Goal: Find specific page/section: Find specific page/section

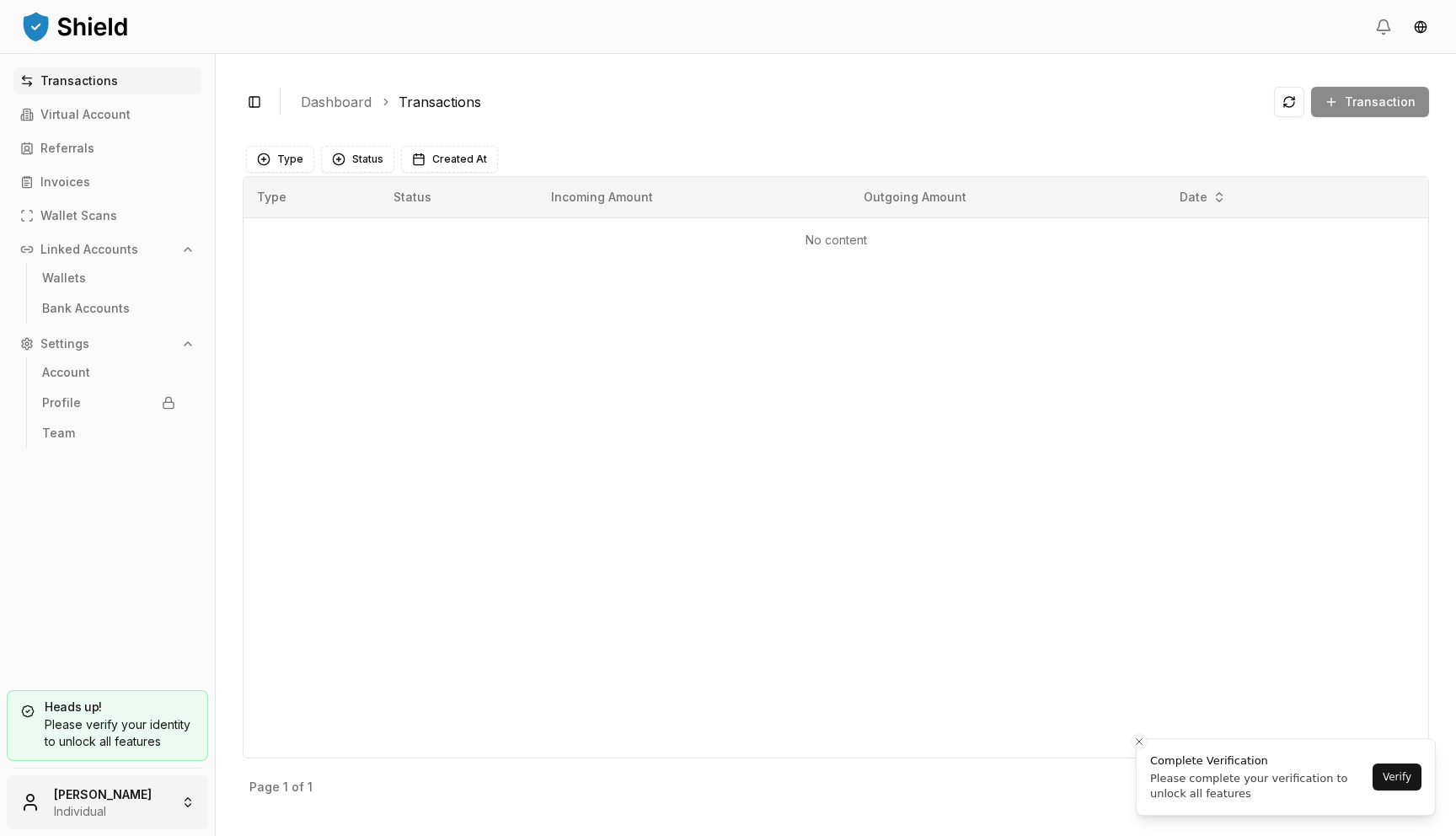
click at [120, 799] on html "Transactions Virtual Account Referrals Invoices Wallet Scans Linked Accounts Wa…" at bounding box center [728, 418] width 1456 height 836
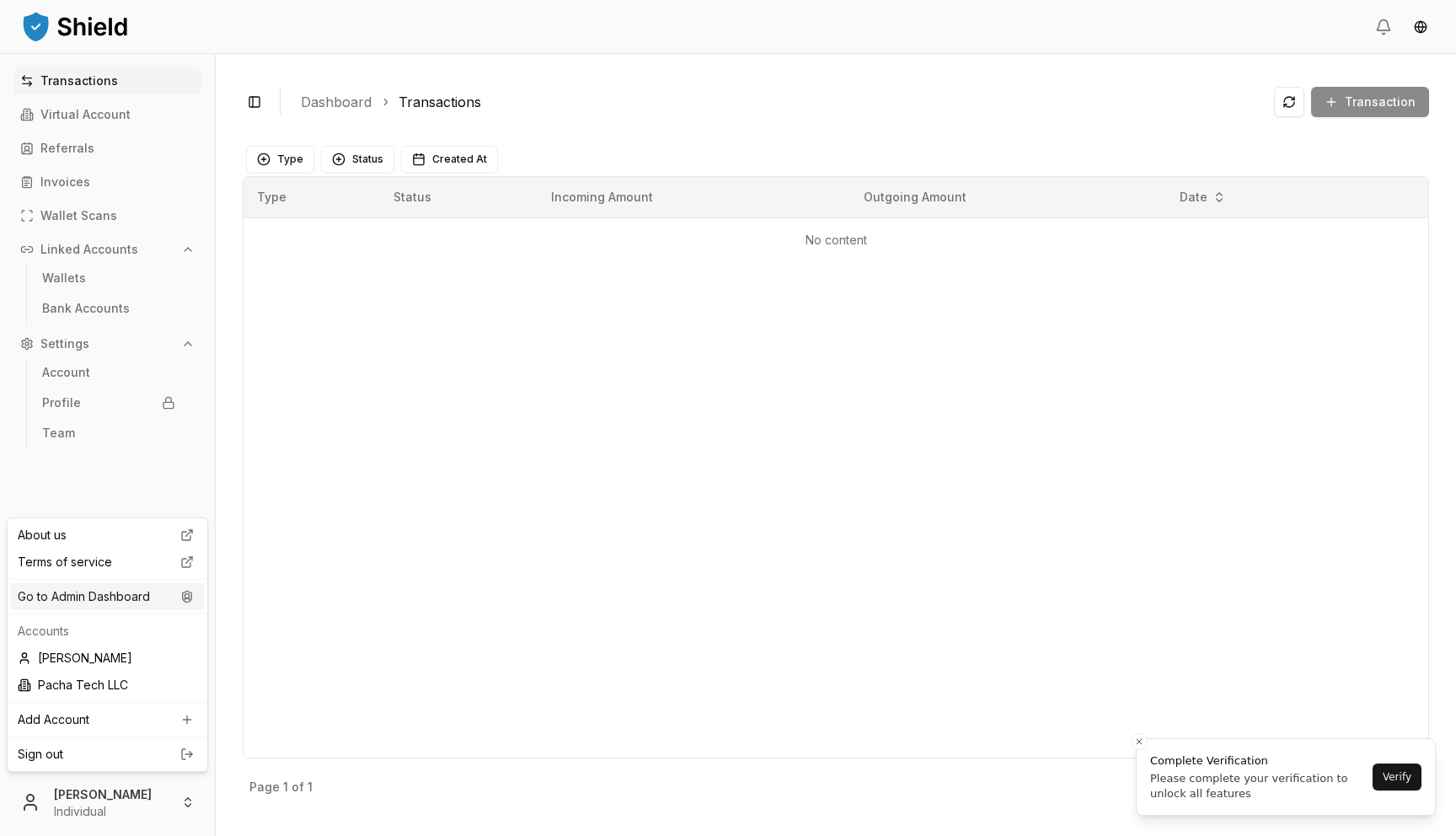
click at [146, 595] on div "Go to Admin Dashboard" at bounding box center [108, 596] width 193 height 27
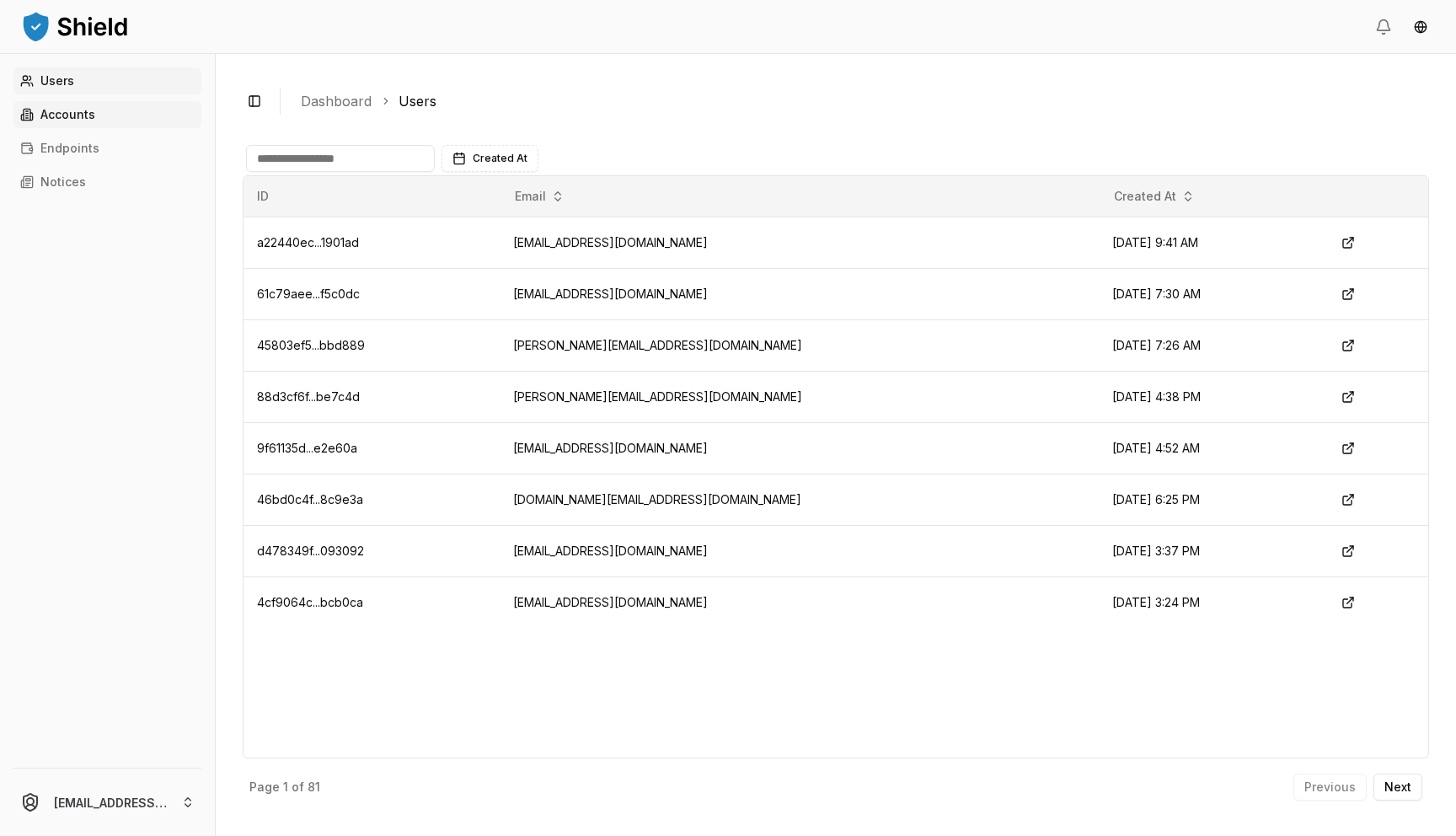
click at [109, 116] on link "Accounts" at bounding box center [107, 115] width 188 height 27
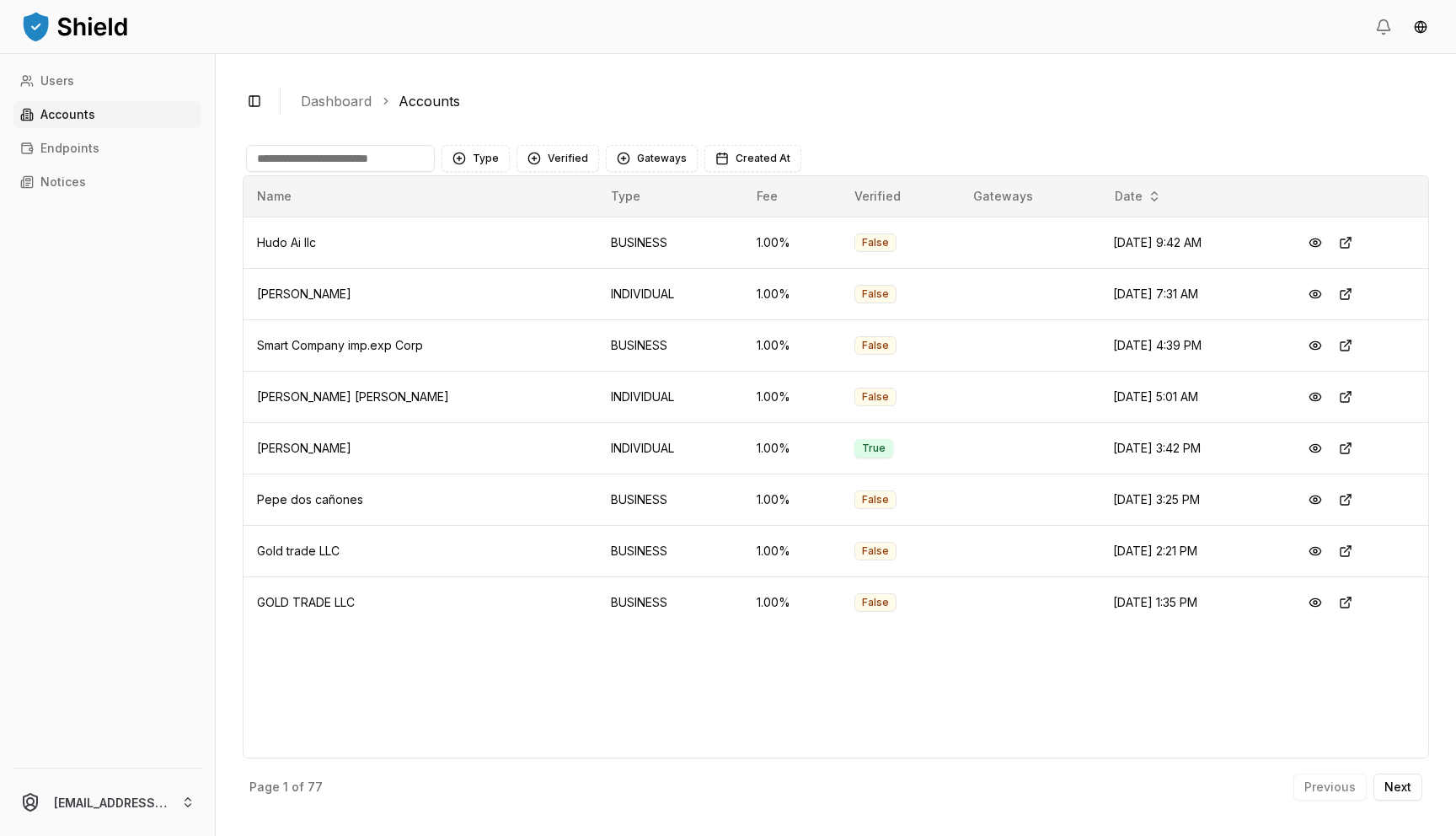
click at [301, 161] on input at bounding box center [340, 158] width 188 height 27
type input "*****"
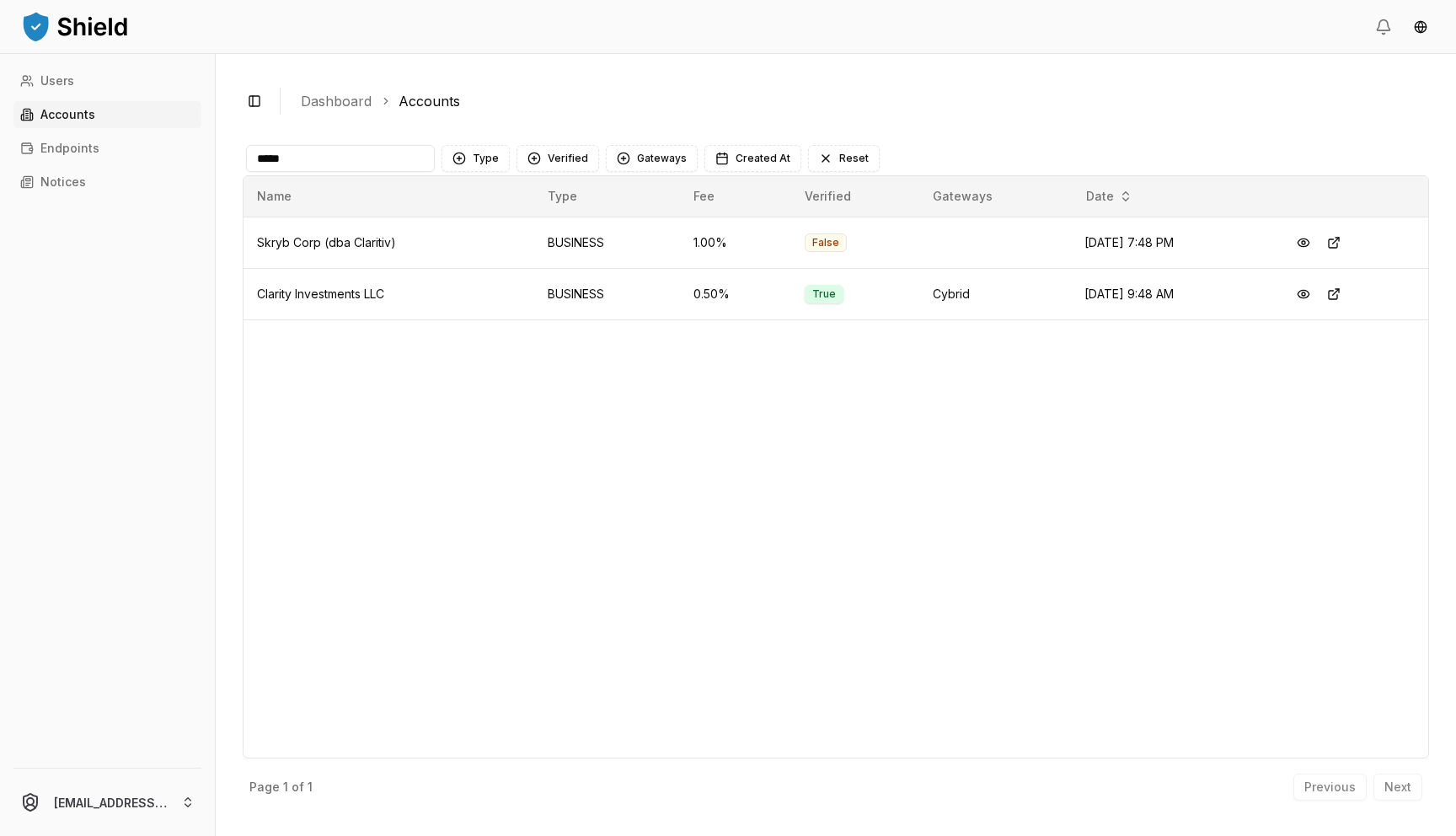
click at [373, 161] on input "*****" at bounding box center [340, 158] width 188 height 27
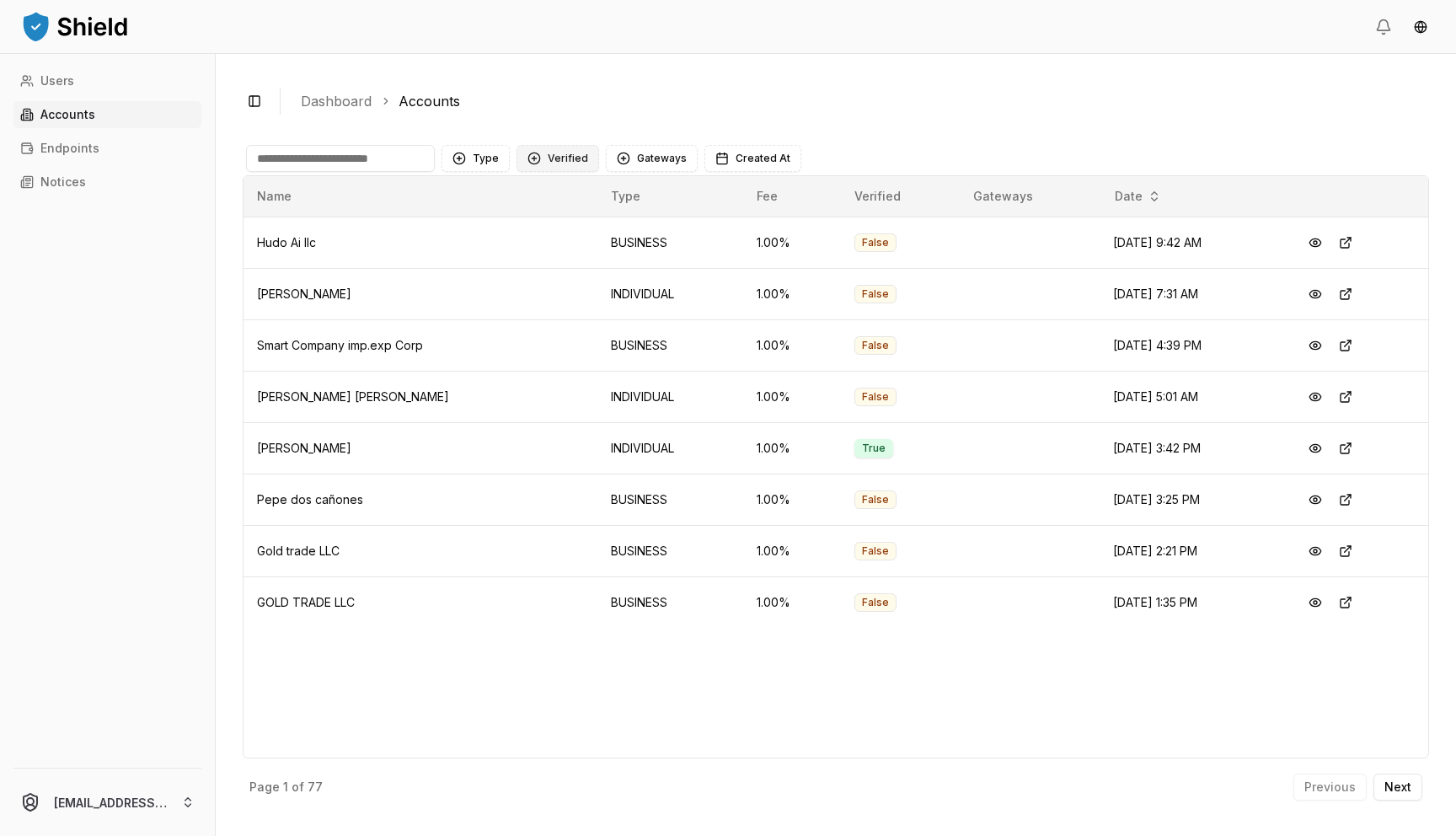
click at [552, 150] on button "Verified" at bounding box center [558, 158] width 82 height 27
click at [573, 225] on span "VERIFIED" at bounding box center [571, 227] width 50 height 17
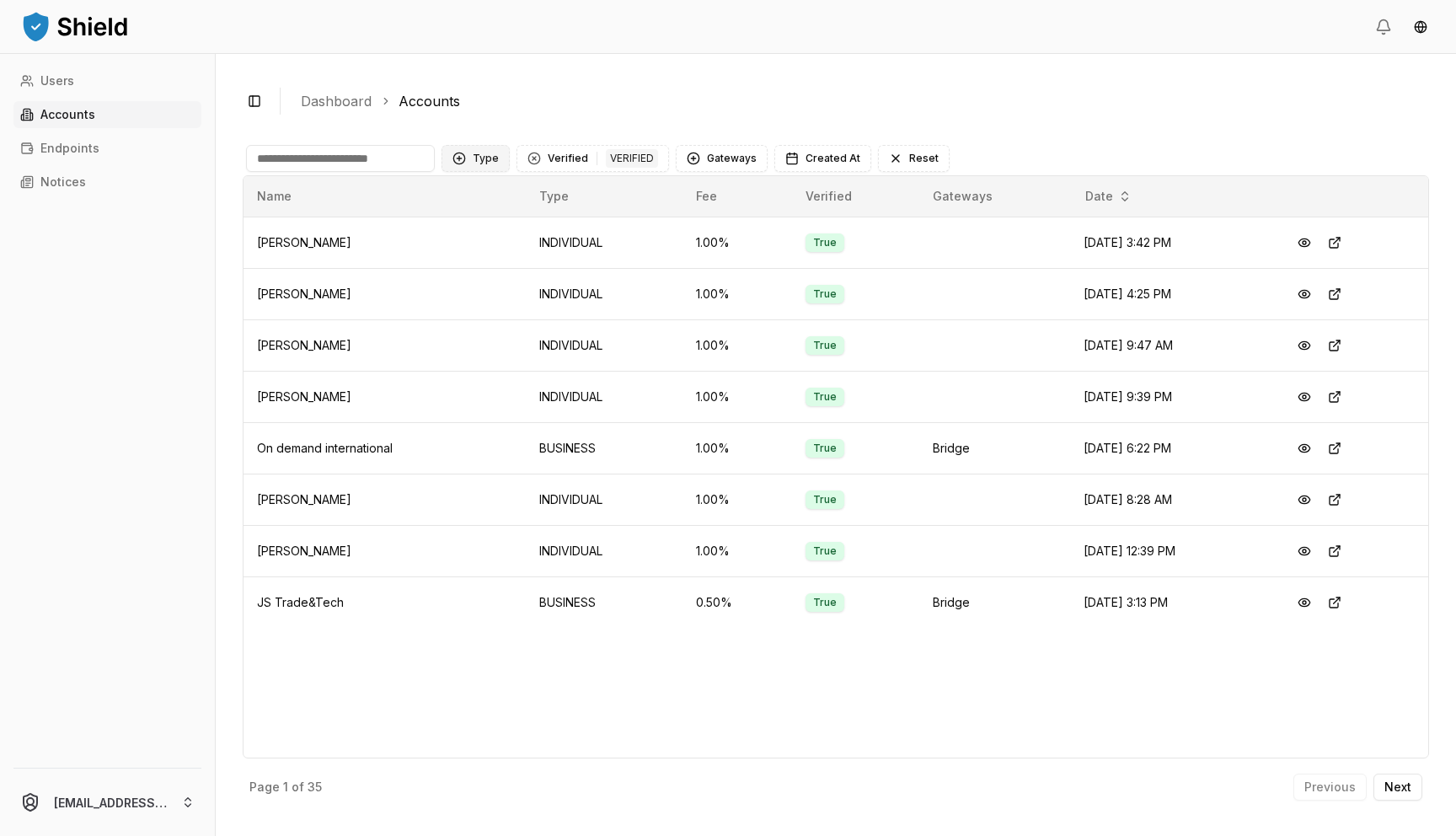
click at [471, 156] on button "Type" at bounding box center [476, 158] width 68 height 27
click at [484, 258] on span "BUSINESS" at bounding box center [501, 255] width 57 height 17
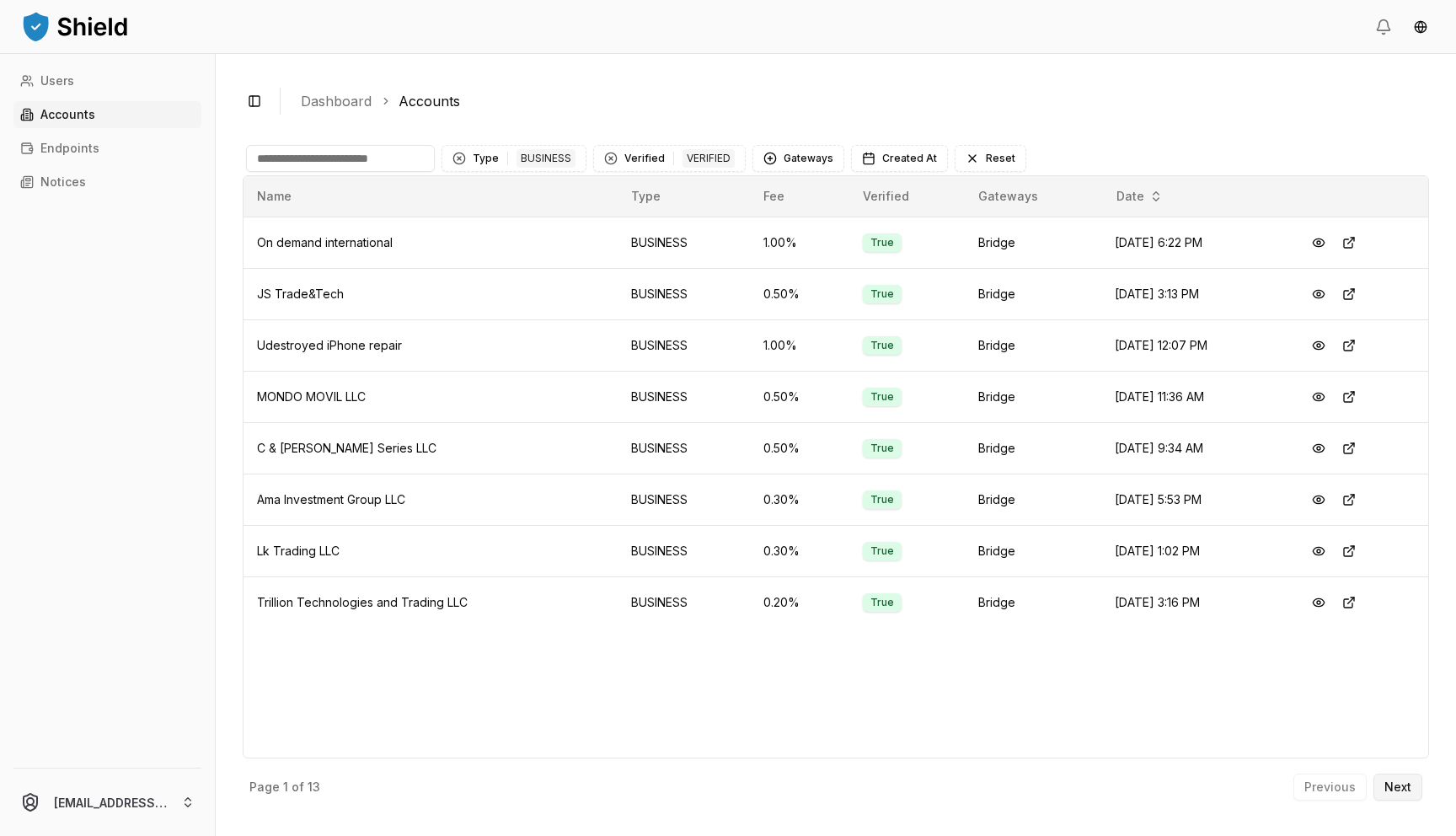
click at [1406, 783] on p "Next" at bounding box center [1398, 787] width 27 height 11
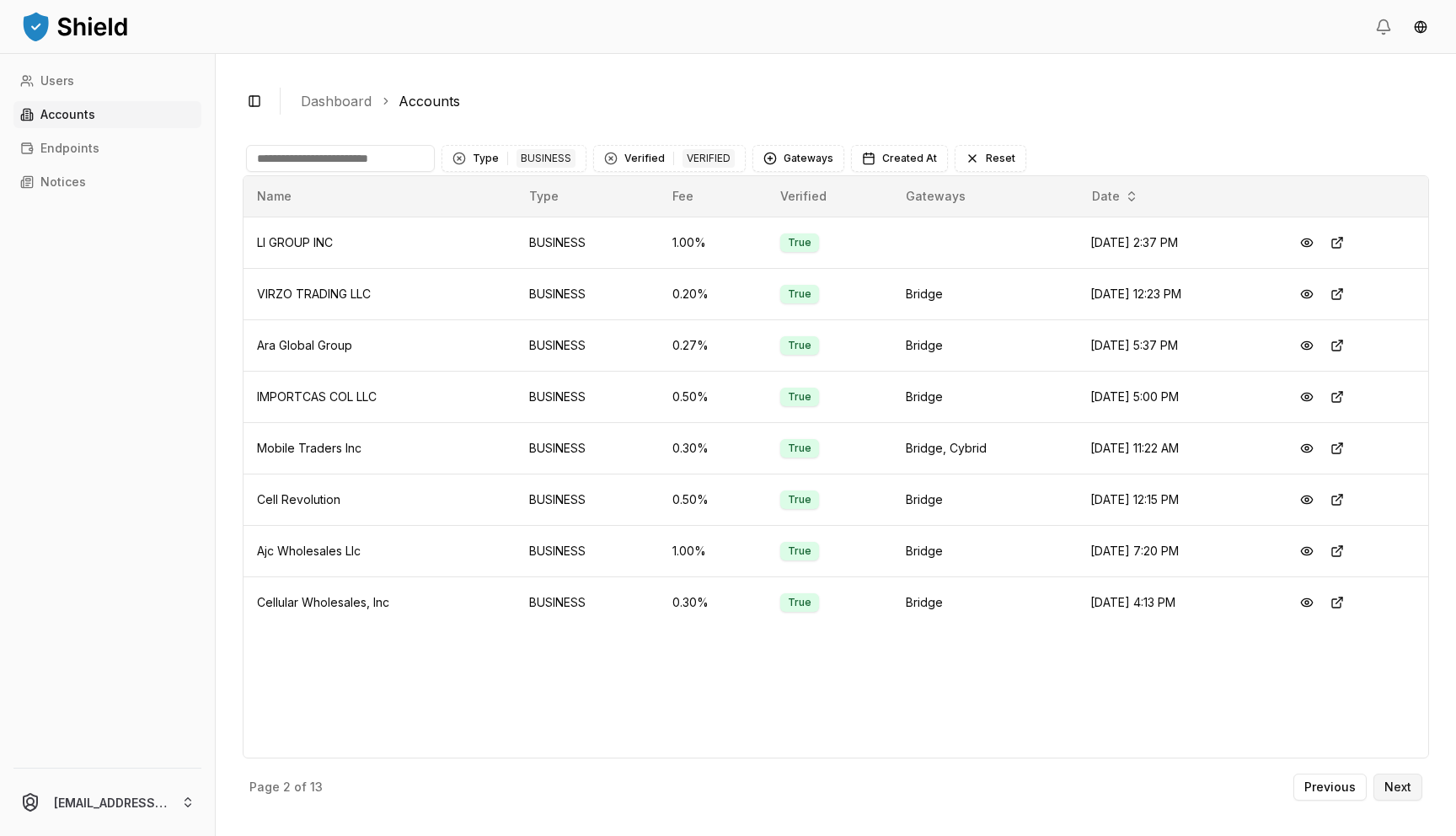
click at [1406, 783] on p "Next" at bounding box center [1398, 787] width 27 height 11
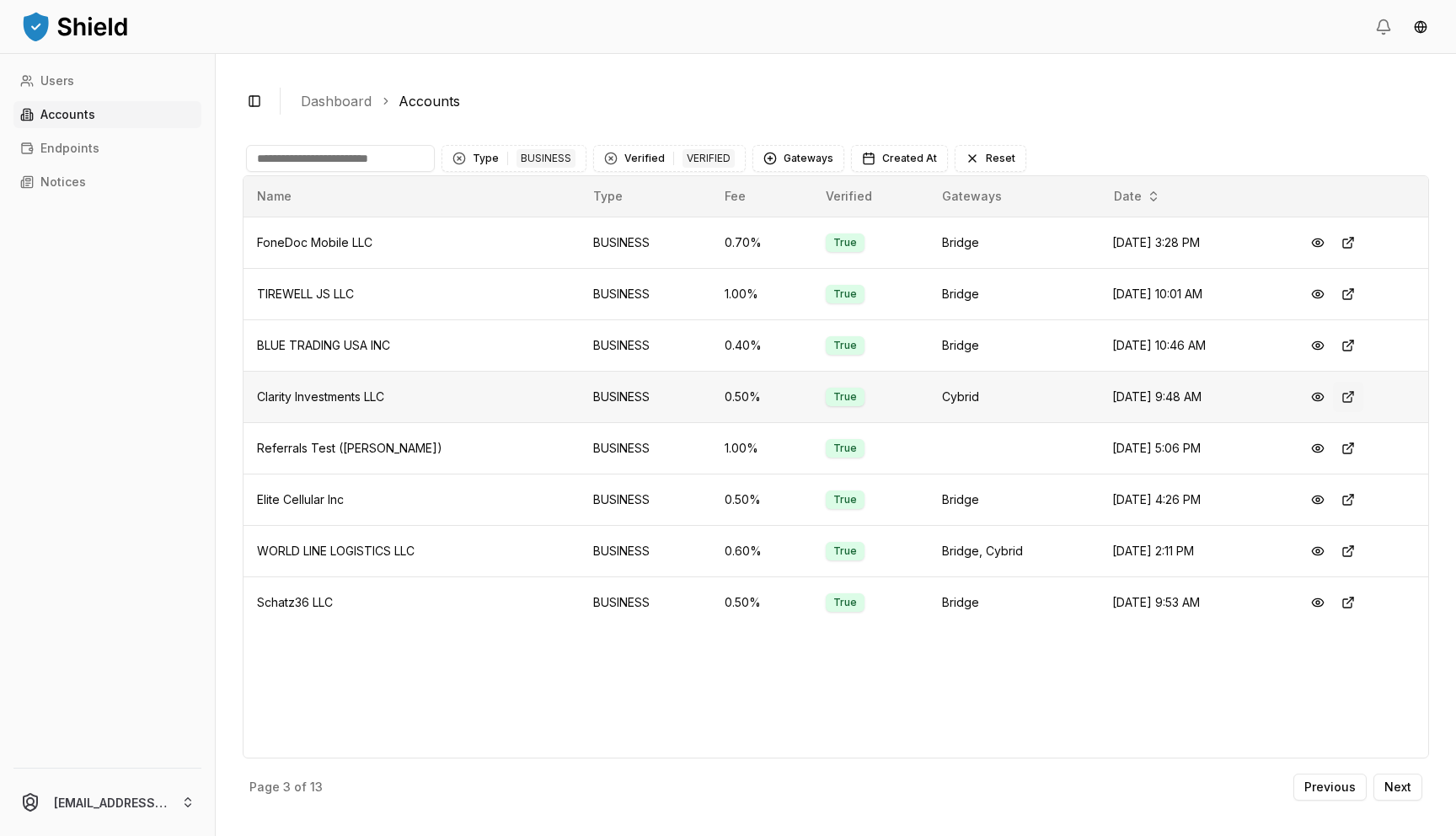
click at [1349, 394] on button at bounding box center [1348, 397] width 30 height 30
click at [1348, 491] on button at bounding box center [1348, 500] width 30 height 30
click at [1353, 549] on button at bounding box center [1348, 551] width 30 height 30
click at [1357, 596] on button at bounding box center [1348, 603] width 30 height 30
click at [1395, 789] on p "Next" at bounding box center [1398, 787] width 27 height 11
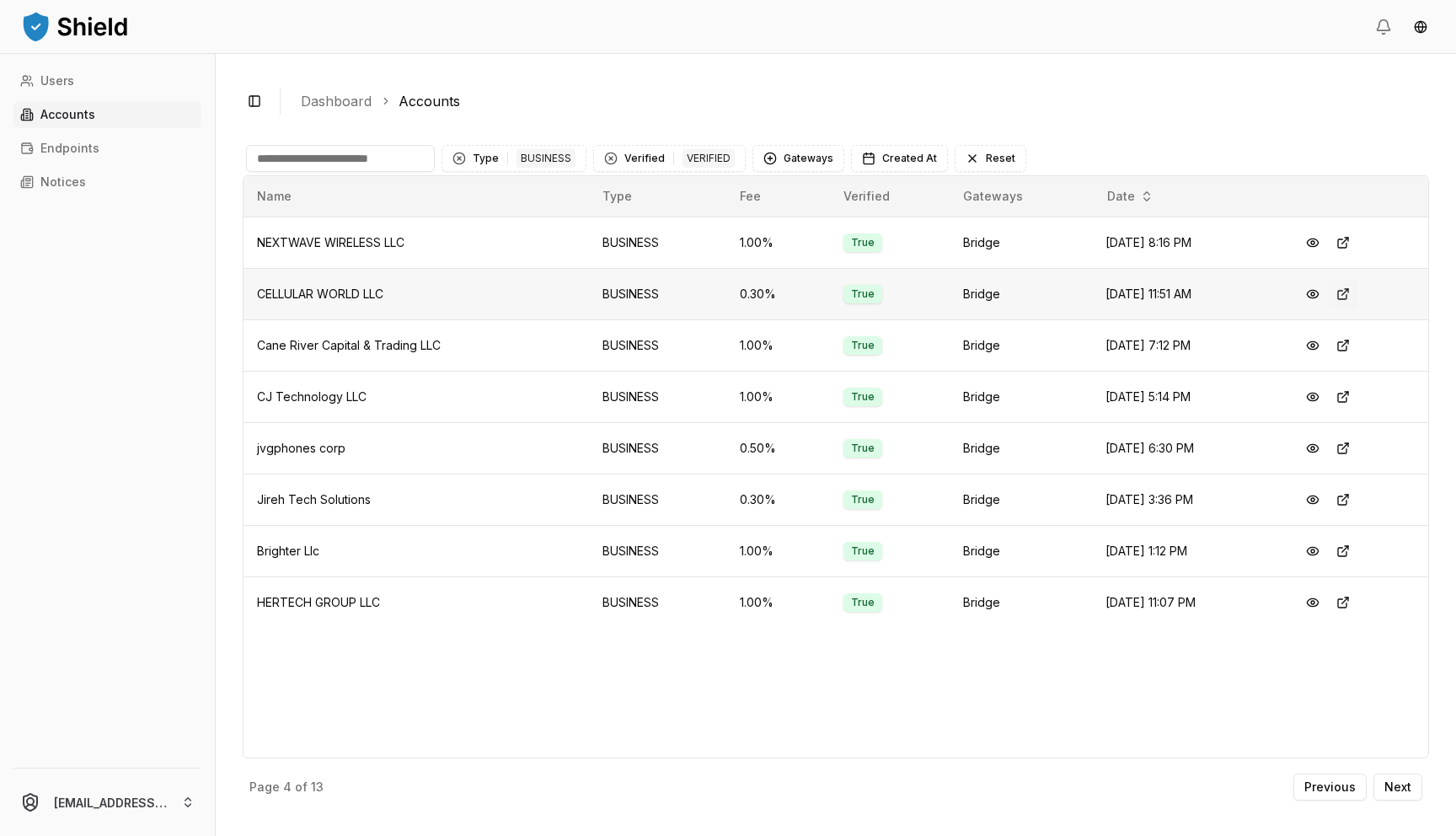
click at [1353, 293] on button at bounding box center [1343, 294] width 30 height 30
click at [1346, 396] on button at bounding box center [1343, 397] width 30 height 30
click at [1353, 451] on button at bounding box center [1343, 449] width 30 height 30
click at [1353, 498] on button at bounding box center [1343, 500] width 30 height 30
click at [1356, 549] on button at bounding box center [1343, 551] width 30 height 30
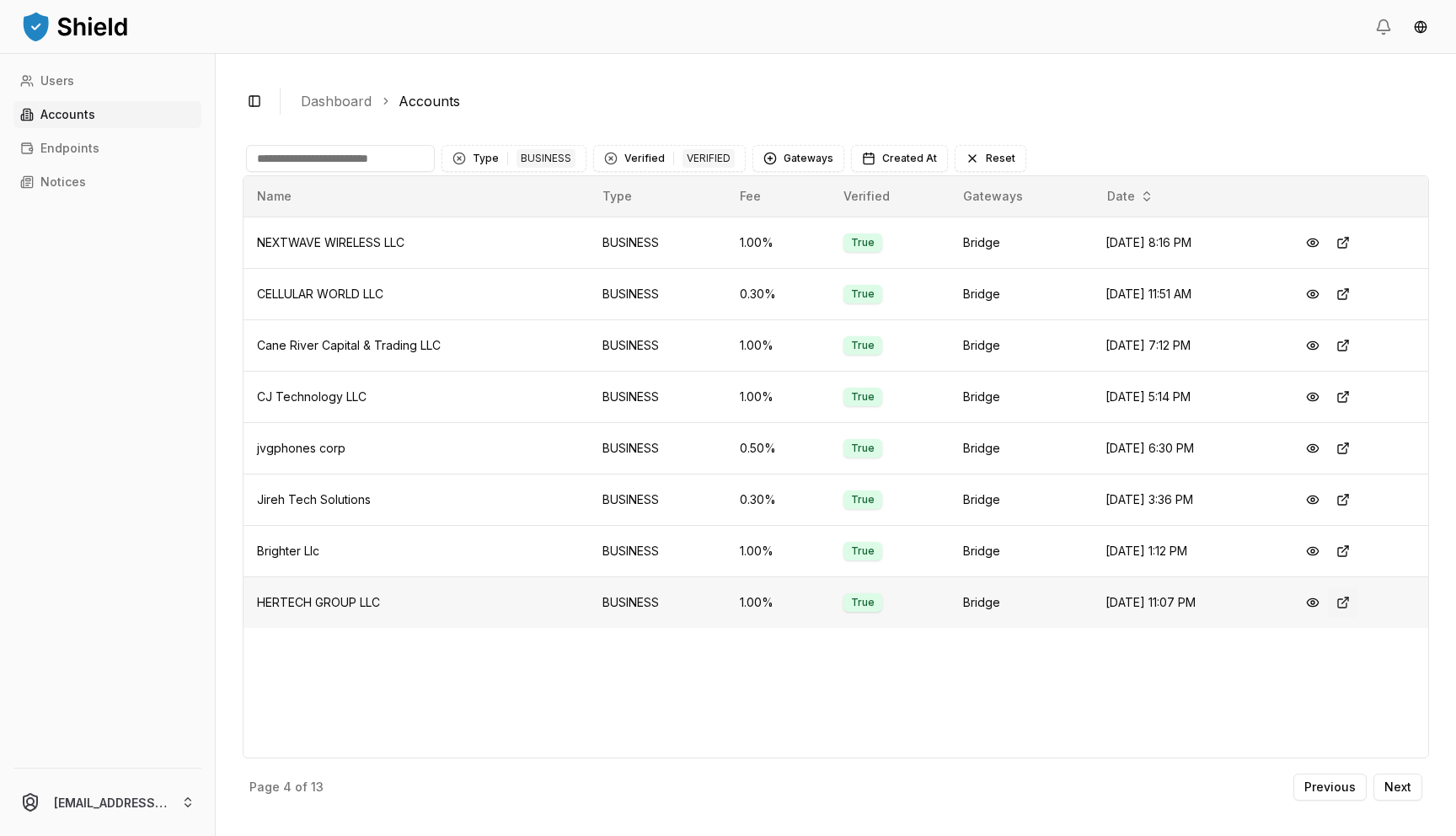
click at [1351, 596] on button at bounding box center [1343, 603] width 30 height 30
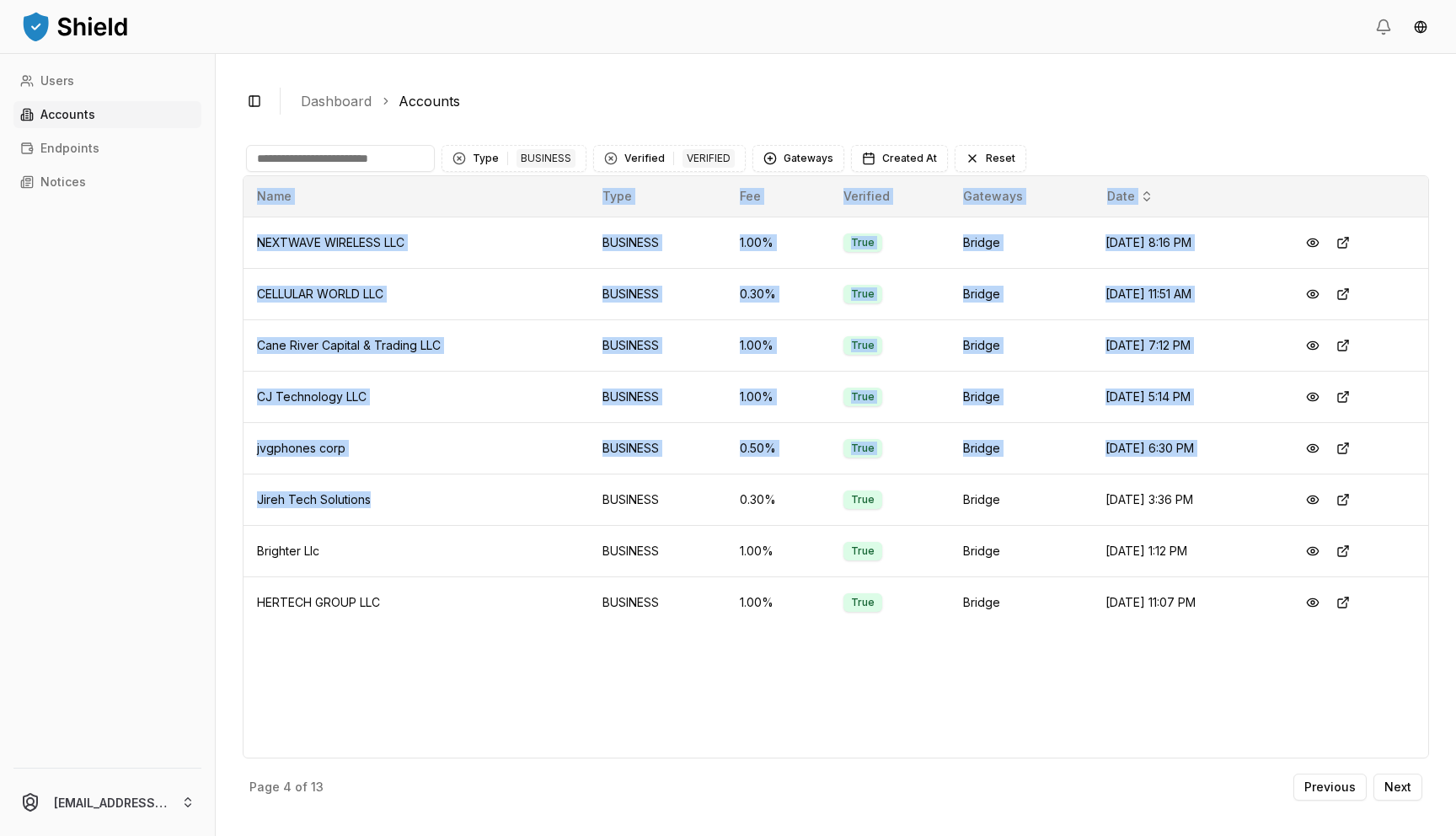
drag, startPoint x: 403, startPoint y: 504, endPoint x: 240, endPoint y: 505, distance: 163.0
click at [240, 505] on div "Toggle Sidebar Dashboard Accounts Type 1 BUSINESS Verified 1 VERIFIED Gateways …" at bounding box center [836, 445] width 1241 height 782
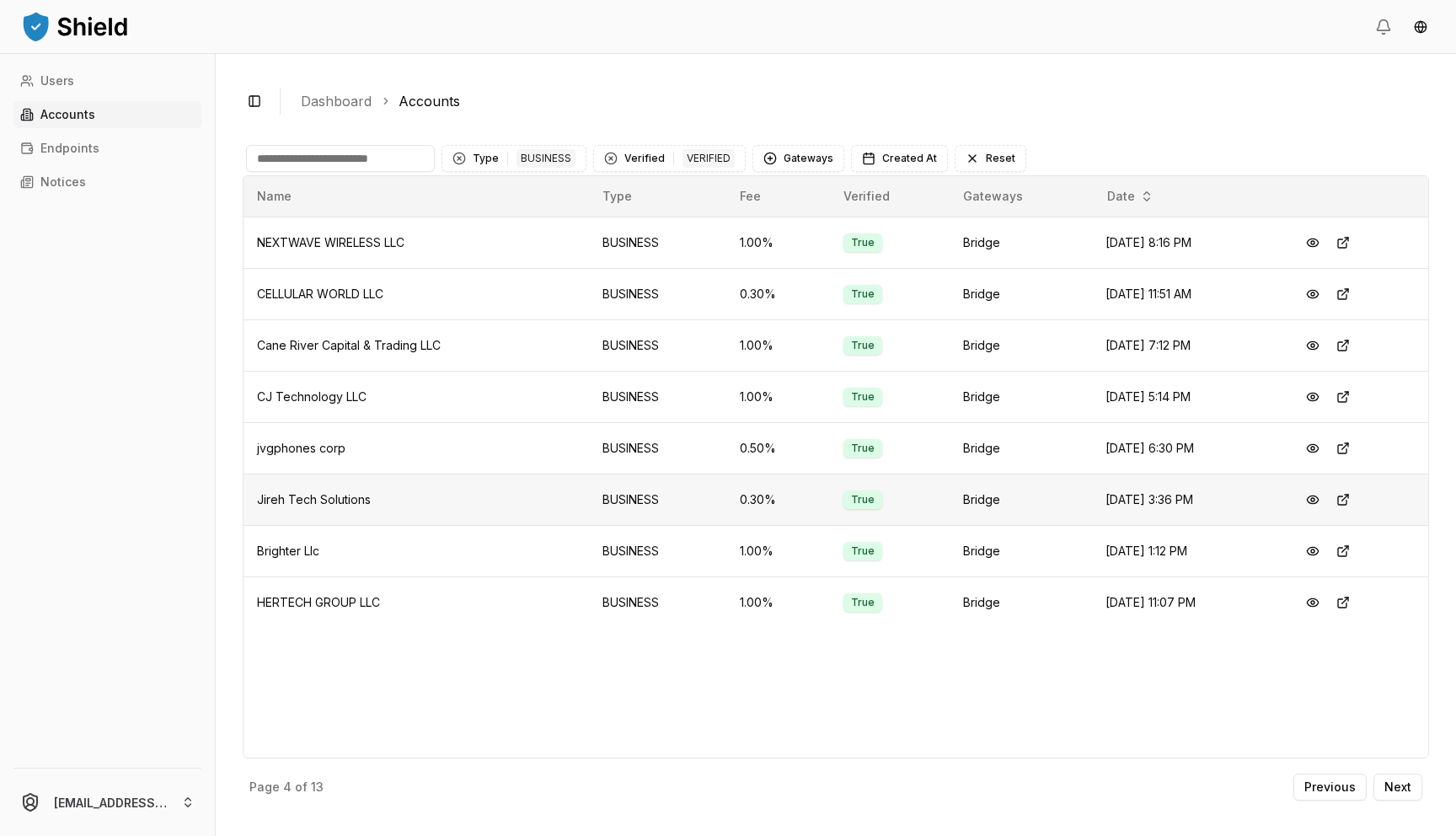
click at [267, 499] on span "Jireh Tech Solutions" at bounding box center [314, 499] width 114 height 14
copy span "Jireh Tech Solutions"
